Goal: Navigation & Orientation: Find specific page/section

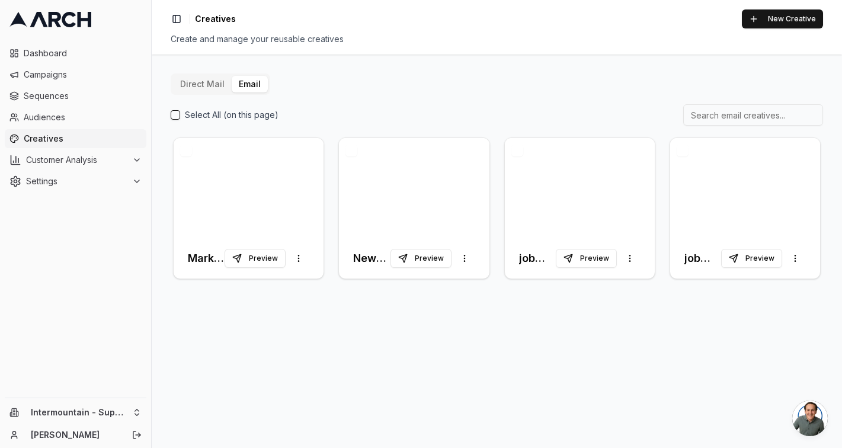
click at [251, 137] on div "Marketing Email 1.0 Preview More options New Membership Preview More options jo…" at bounding box center [497, 208] width 652 height 146
click at [244, 165] on div at bounding box center [249, 188] width 150 height 100
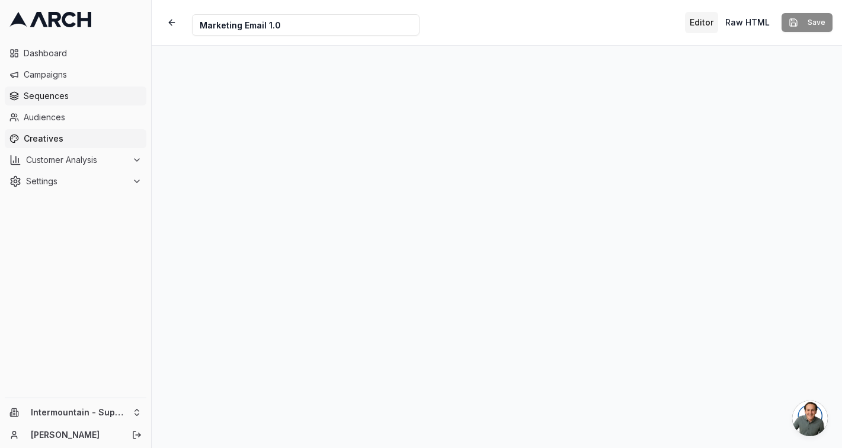
click at [59, 93] on span "Sequences" at bounding box center [83, 96] width 118 height 12
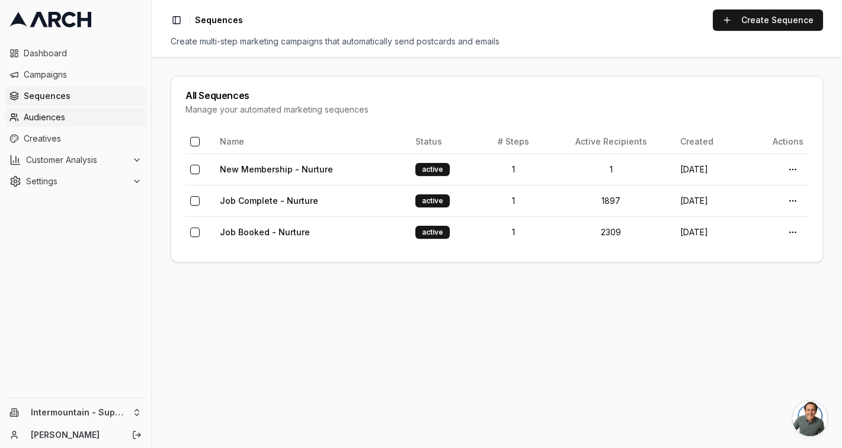
click at [75, 119] on span "Audiences" at bounding box center [83, 117] width 118 height 12
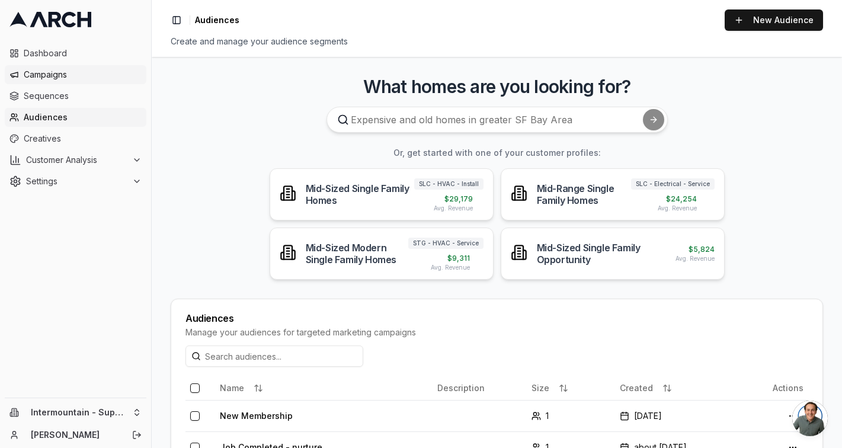
click at [66, 73] on span "Campaigns" at bounding box center [83, 75] width 118 height 12
